Goal: Ask a question

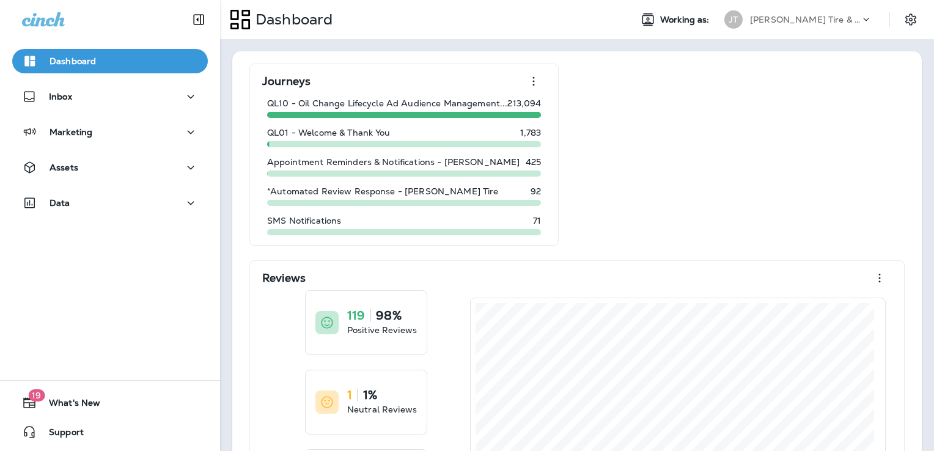
click at [49, 22] on icon at bounding box center [43, 19] width 43 height 14
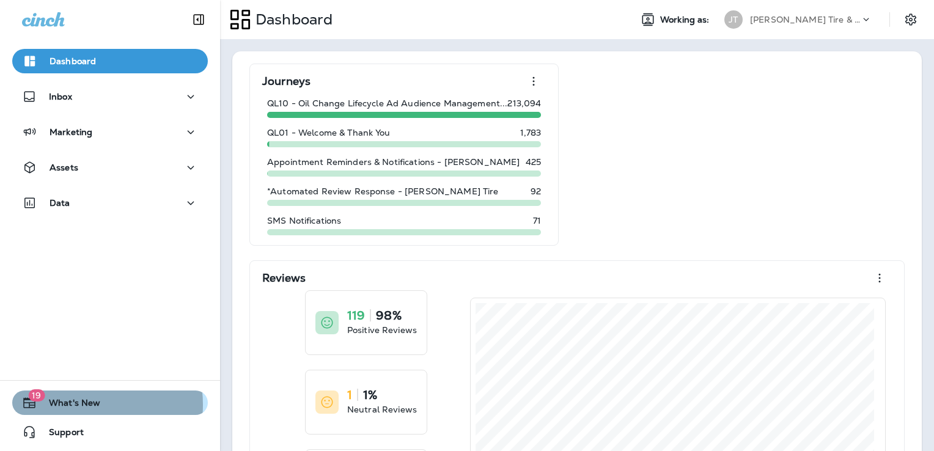
click at [80, 405] on span "What's New" at bounding box center [69, 405] width 64 height 15
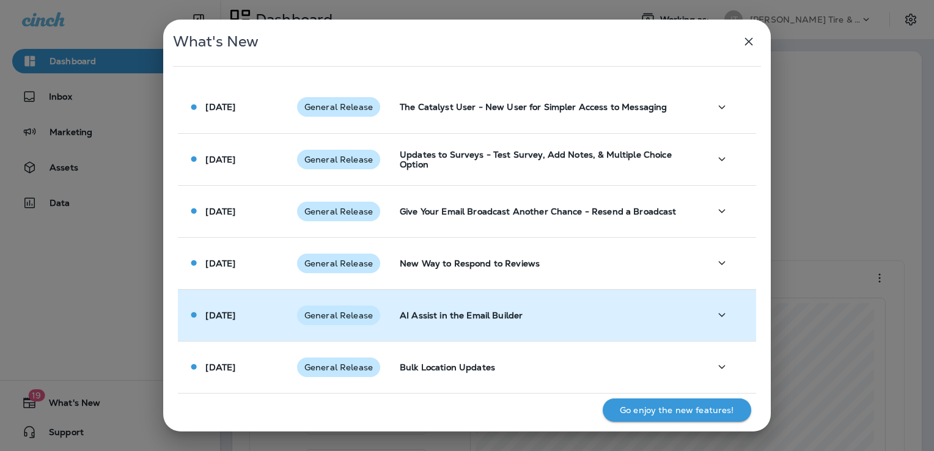
click at [493, 311] on p "AI Assist in the Email Builder" at bounding box center [545, 315] width 290 height 10
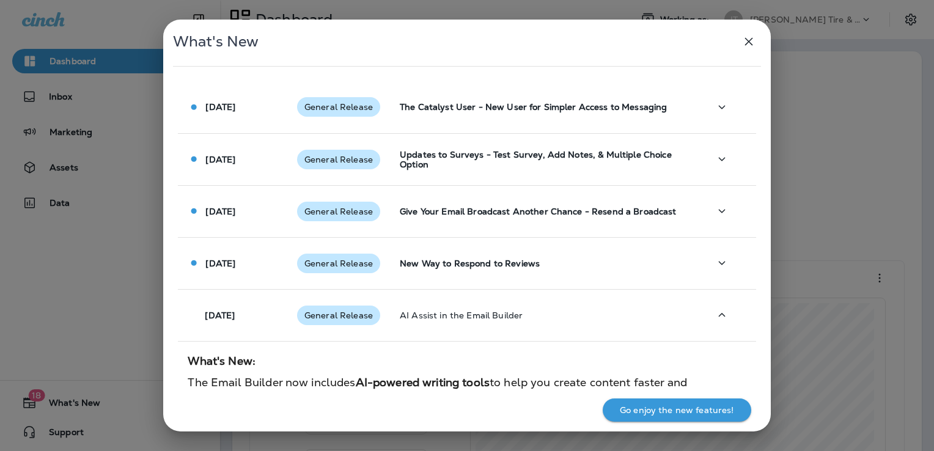
click at [745, 41] on icon "button" at bounding box center [748, 41] width 15 height 15
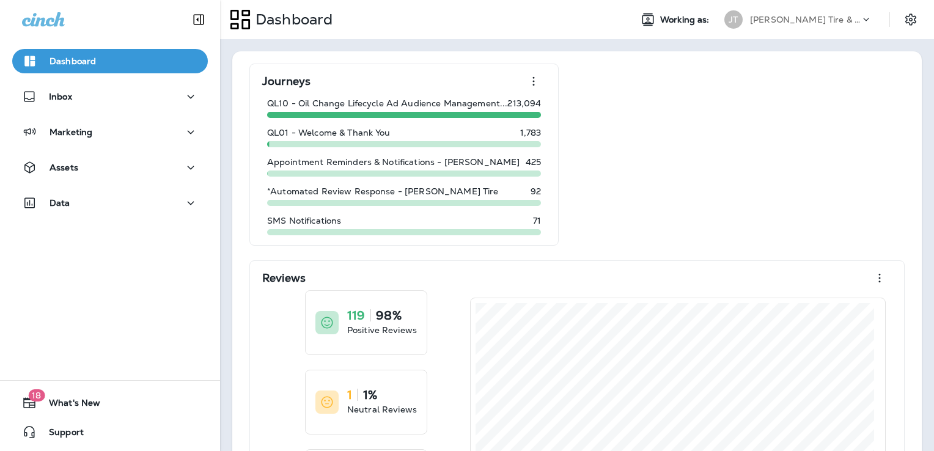
click at [864, 21] on use at bounding box center [867, 19] width 6 height 3
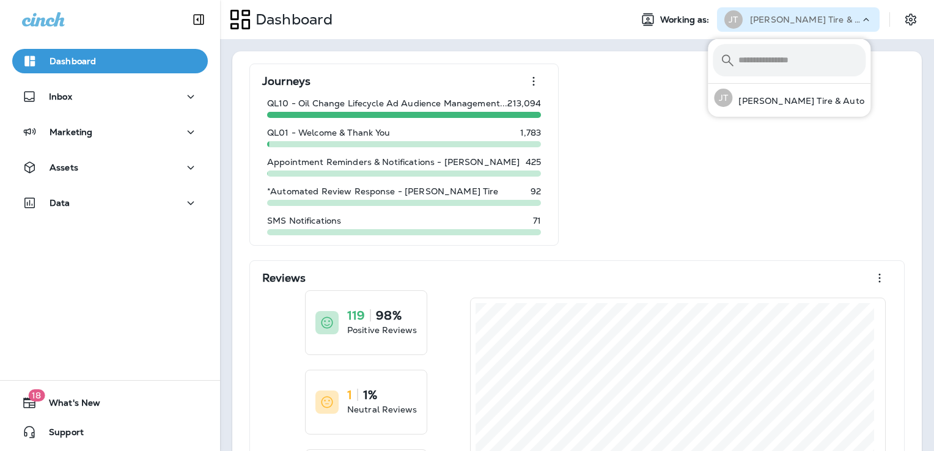
click at [860, 21] on icon at bounding box center [866, 19] width 12 height 12
click at [539, 13] on div "Dashboard" at bounding box center [420, 19] width 401 height 31
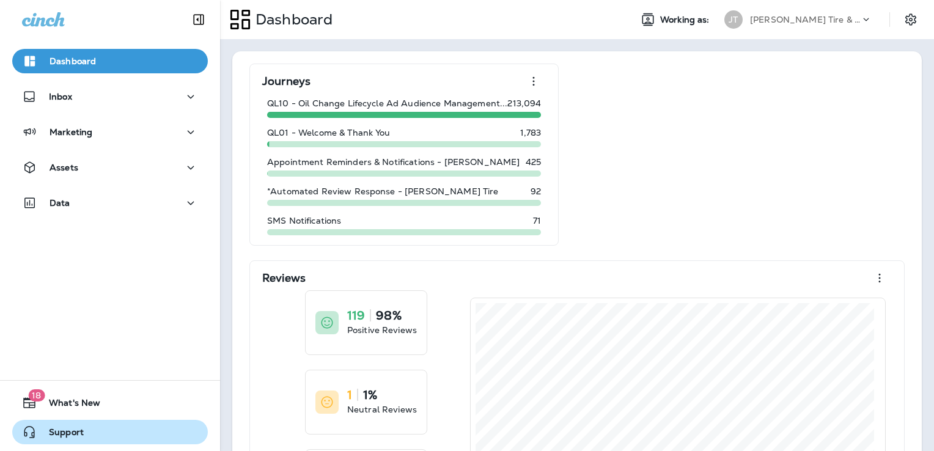
click at [58, 433] on span "Support" at bounding box center [60, 434] width 47 height 15
